Goal: Transaction & Acquisition: Obtain resource

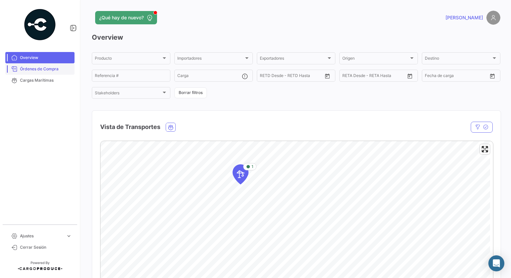
click at [41, 70] on span "Órdenes de Compra" at bounding box center [46, 69] width 52 height 6
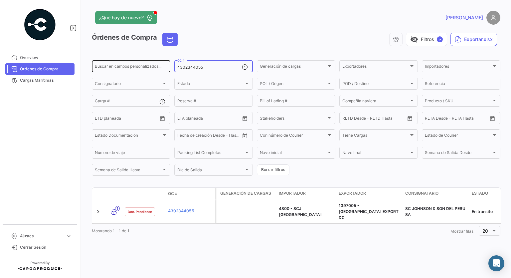
drag, startPoint x: 204, startPoint y: 67, endPoint x: 146, endPoint y: 71, distance: 58.1
click at [147, 74] on form "Buscar en campos personalizados... 4302344055 OC # Generación de cargas Generac…" at bounding box center [296, 117] width 409 height 117
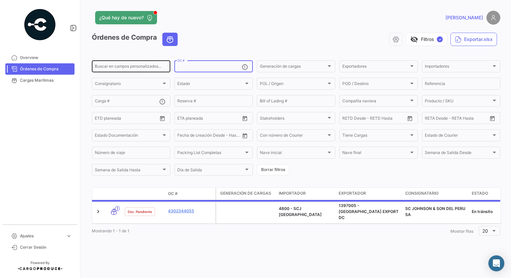
paste input "4302344054"
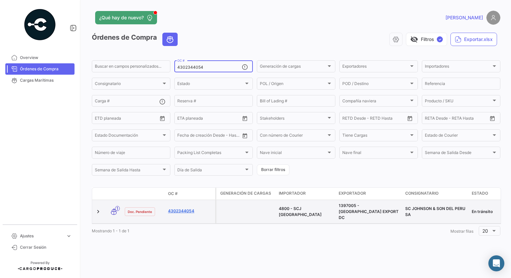
type input "4302344054"
click at [182, 209] on link "4302344054" at bounding box center [190, 211] width 45 height 6
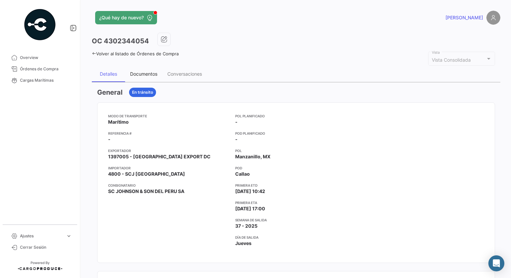
click at [139, 70] on div "Documentos" at bounding box center [143, 74] width 37 height 16
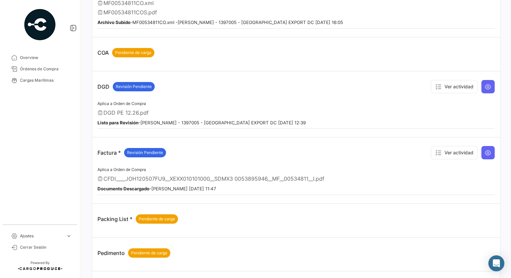
scroll to position [200, 0]
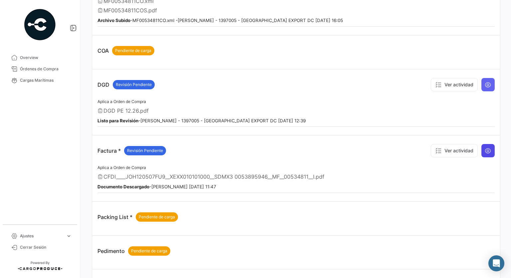
click at [485, 144] on button at bounding box center [488, 150] width 13 height 13
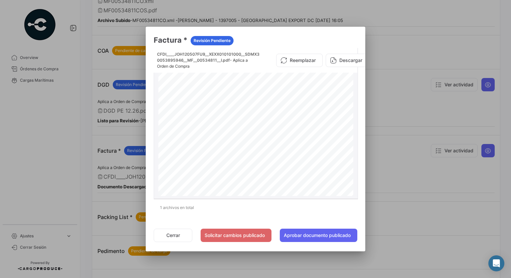
click at [346, 60] on button "Descargar" at bounding box center [348, 60] width 44 height 13
click at [171, 239] on button "Cerrar" at bounding box center [173, 234] width 39 height 13
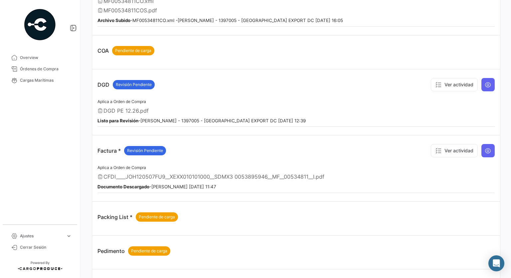
scroll to position [67, 0]
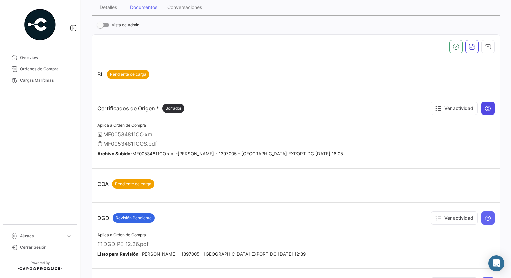
click at [485, 108] on icon at bounding box center [488, 108] width 7 height 7
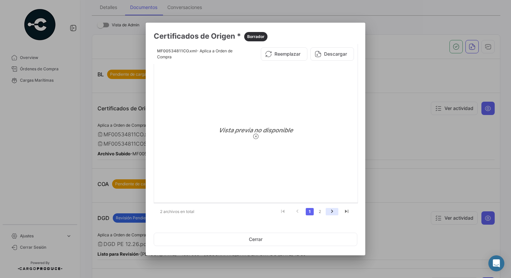
click at [334, 212] on icon "go to next page" at bounding box center [332, 212] width 9 height 8
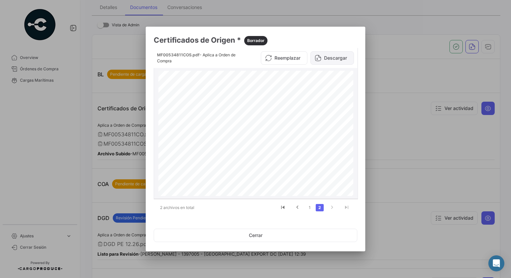
click at [332, 57] on button "Descargar" at bounding box center [333, 57] width 44 height 13
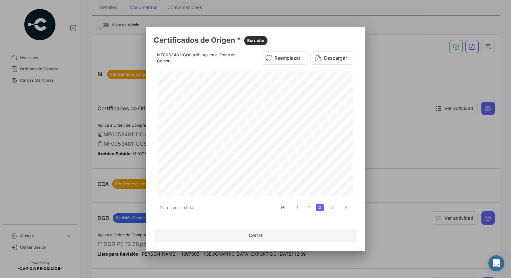
click at [241, 236] on button "Cerrar" at bounding box center [256, 234] width 204 height 13
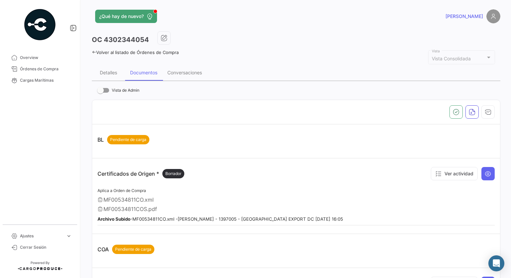
scroll to position [0, 0]
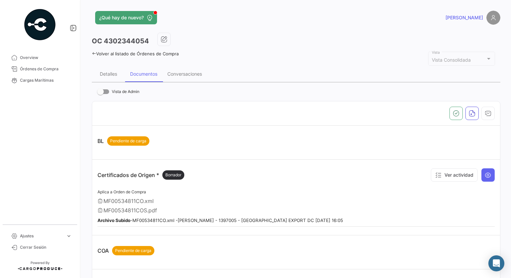
click at [115, 54] on link "Volver al listado de Órdenes de Compra" at bounding box center [135, 53] width 87 height 5
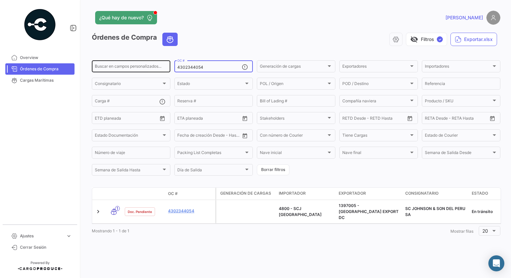
drag, startPoint x: 207, startPoint y: 65, endPoint x: 150, endPoint y: 68, distance: 57.0
click at [0, 0] on div "Buscar en campos personalizados... 4302344054 OC # Generación de cargas Generac…" at bounding box center [0, 0] width 0 height 0
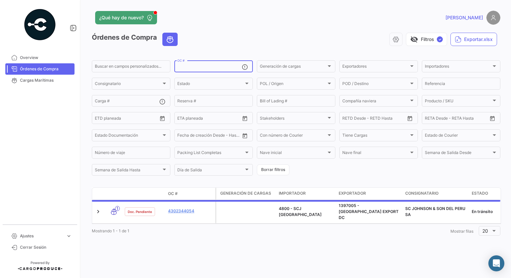
paste input "4302344055"
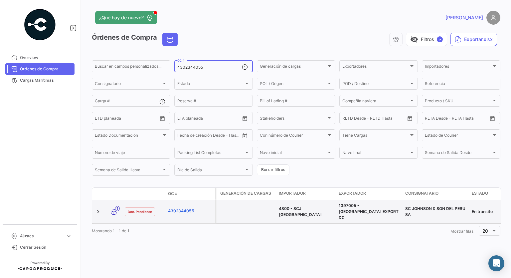
type input "4302344055"
click at [182, 208] on link "4302344055" at bounding box center [190, 211] width 45 height 6
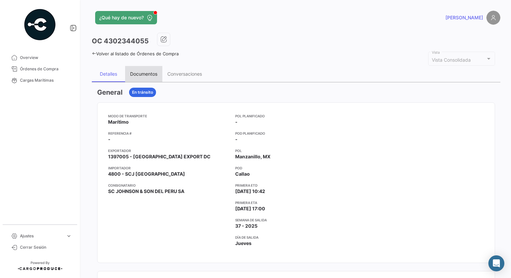
click at [148, 73] on div "Documentos" at bounding box center [143, 74] width 27 height 6
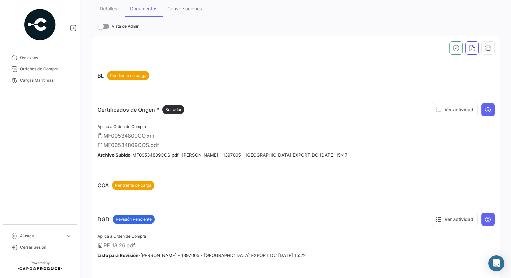
scroll to position [67, 0]
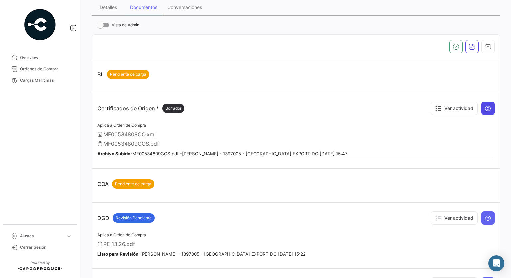
click at [485, 109] on icon at bounding box center [488, 108] width 7 height 7
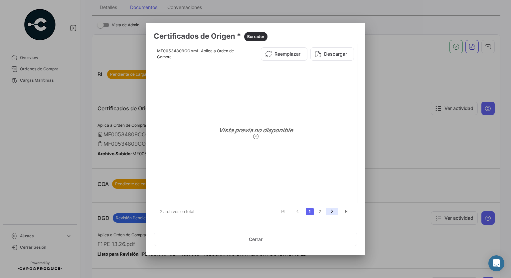
click at [336, 210] on icon "go to next page" at bounding box center [332, 212] width 9 height 8
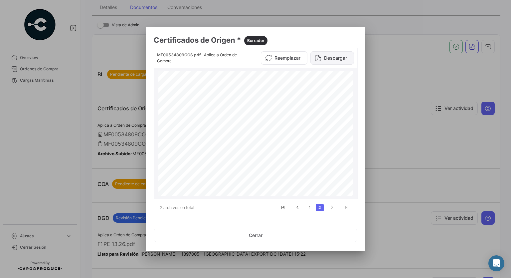
click at [334, 56] on button "Descargar" at bounding box center [333, 57] width 44 height 13
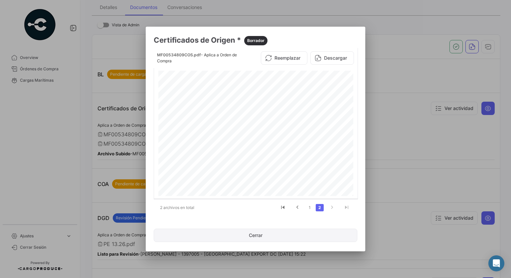
click at [251, 231] on button "Cerrar" at bounding box center [256, 234] width 204 height 13
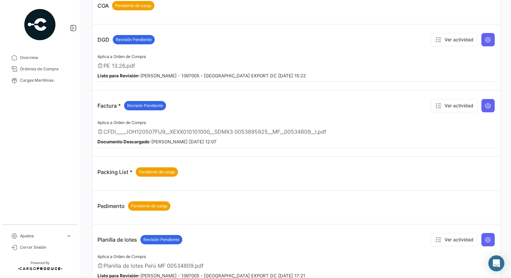
scroll to position [266, 0]
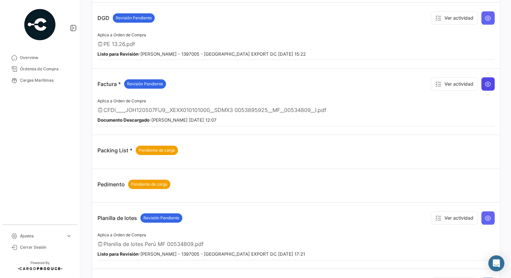
click at [485, 81] on icon at bounding box center [488, 84] width 7 height 7
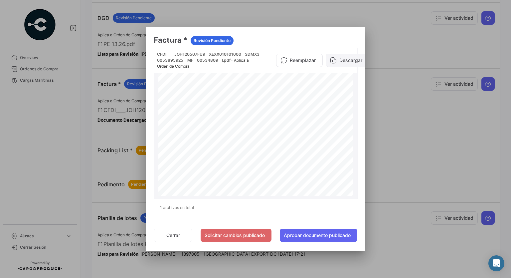
click at [346, 58] on button "Descargar" at bounding box center [348, 60] width 44 height 13
click at [166, 235] on button "Cerrar" at bounding box center [173, 234] width 39 height 13
